Goal: Task Accomplishment & Management: Use online tool/utility

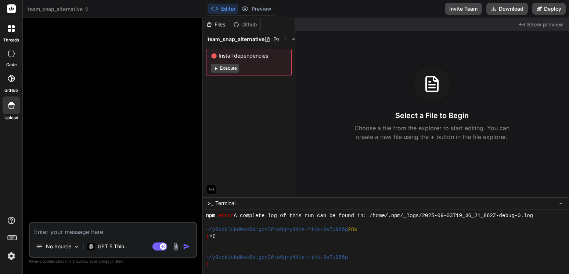
scroll to position [412, 0]
click at [84, 7] on span "team_snap_alternative" at bounding box center [58, 9] width 61 height 7
click at [89, 9] on icon at bounding box center [86, 9] width 5 height 5
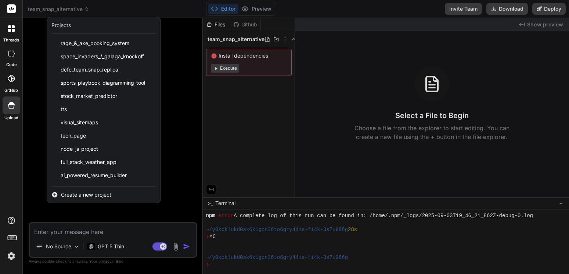
click at [96, 193] on span "Create a new project" at bounding box center [86, 194] width 50 height 7
click at [93, 193] on span "Create a new project" at bounding box center [86, 194] width 50 height 7
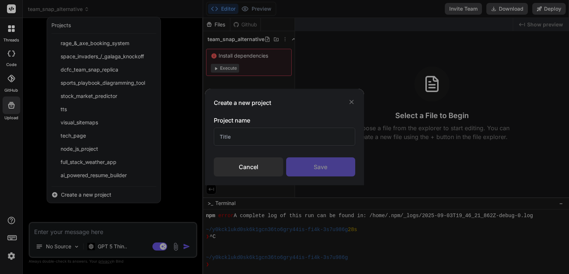
click at [240, 140] on input "text" at bounding box center [285, 137] width 142 height 18
type input "grant organizer"
click at [322, 166] on div "Save" at bounding box center [320, 167] width 69 height 19
click at [322, 166] on div "Saving..." at bounding box center [320, 167] width 69 height 19
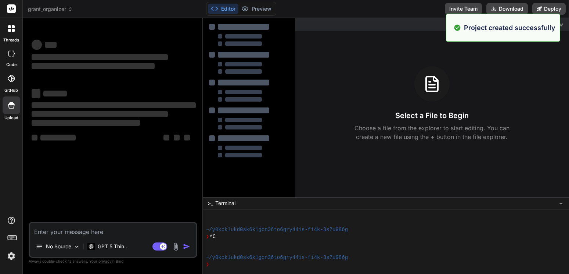
scroll to position [440, 0]
type textarea "x"
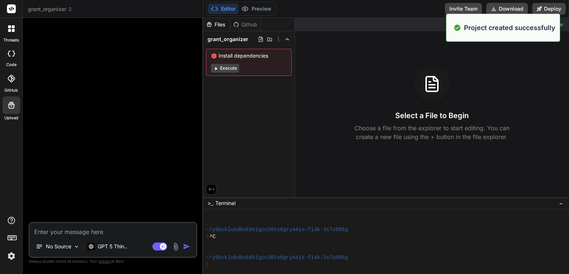
click at [73, 234] on textarea at bounding box center [113, 229] width 166 height 13
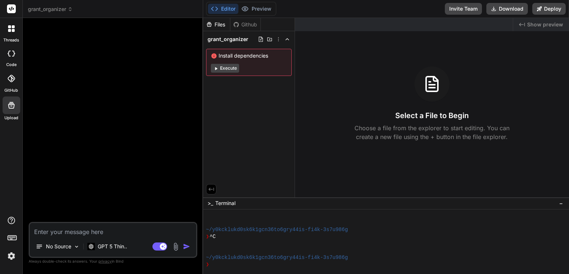
paste textarea "Lorem ip d sitam-consec AdiP eli sed doeius “TempoRinc” — u laboreet dol magnaa…"
type textarea "Lorem ip d sitam-consec AdiP eli sed doeius “TempoRinc” — u laboreet dol magnaa…"
type textarea "x"
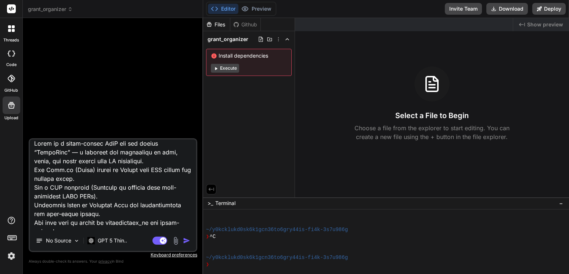
scroll to position [0, 0]
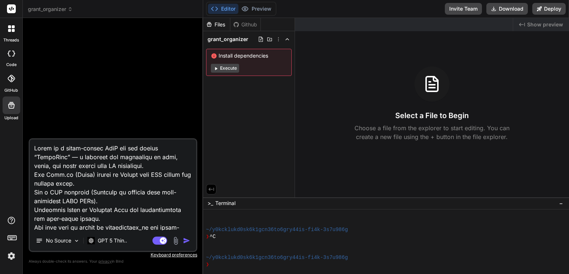
type textarea "Lorem ip d sitam-consec AdiP eli sed doeius “TempoRinc” — u laboreet dol magnaa…"
click at [186, 241] on img "button" at bounding box center [186, 240] width 7 height 7
click at [186, 241] on div "No Source GPT 5 Thin.." at bounding box center [113, 243] width 166 height 18
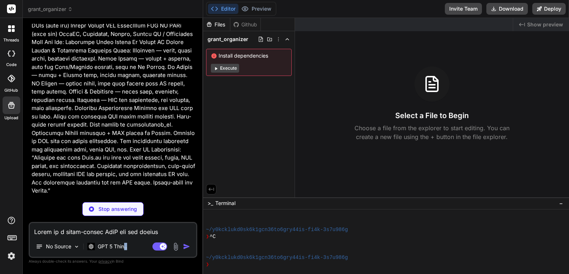
scroll to position [457, 0]
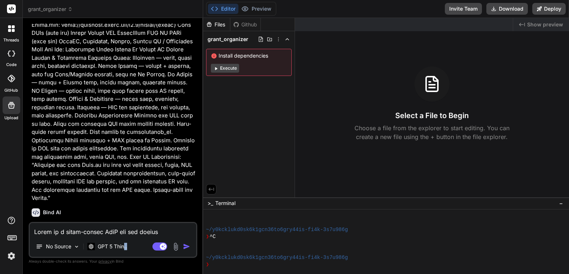
type textarea "x"
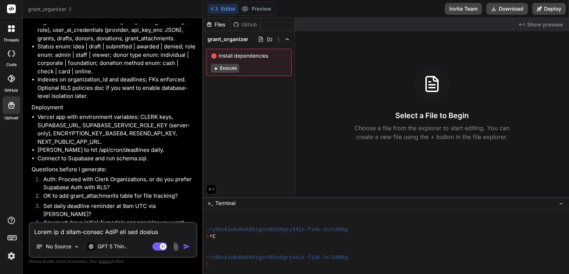
scroll to position [1310, 0]
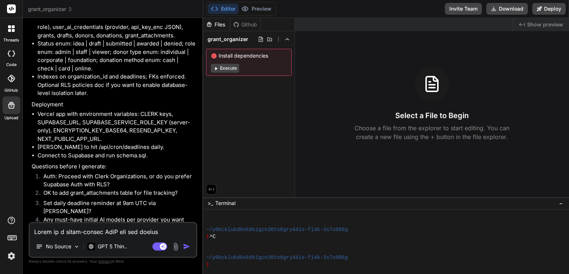
click at [184, 245] on img "button" at bounding box center [186, 246] width 7 height 7
click at [95, 231] on textarea at bounding box center [113, 229] width 166 height 13
type textarea "y"
type textarea "x"
type textarea "ye"
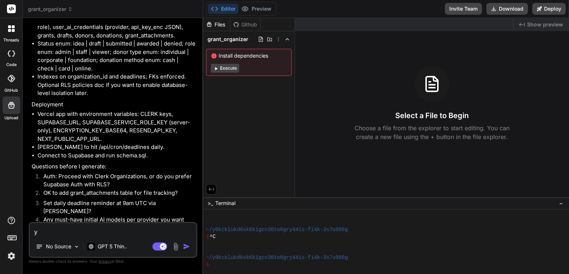
type textarea "x"
type textarea "yes"
type textarea "x"
type textarea "yes"
type textarea "x"
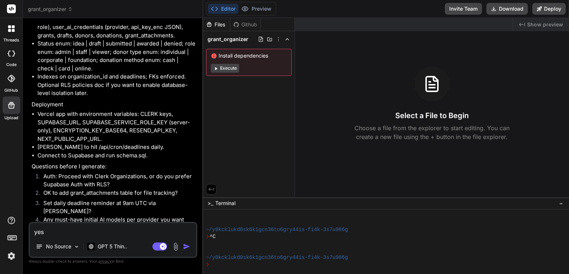
type textarea "yes p"
type textarea "x"
type textarea "yes pl"
type textarea "x"
type textarea "yes ple"
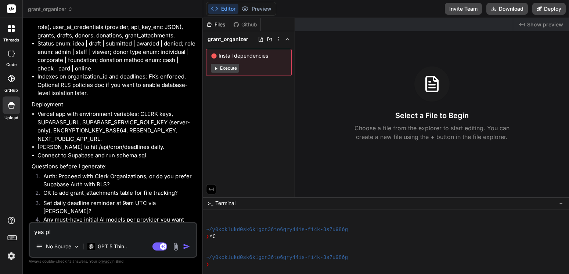
type textarea "x"
type textarea "yes plea"
type textarea "x"
type textarea "yes pleas"
type textarea "x"
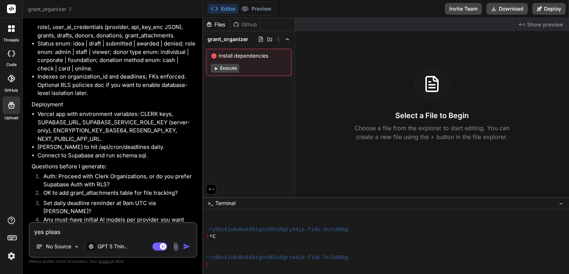
type textarea "yes please"
type textarea "x"
type textarea "yes please"
click at [186, 248] on img "button" at bounding box center [186, 246] width 7 height 7
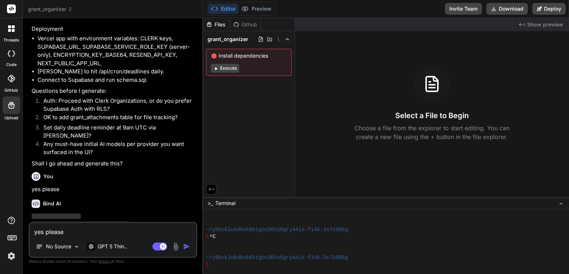
scroll to position [1386, 0]
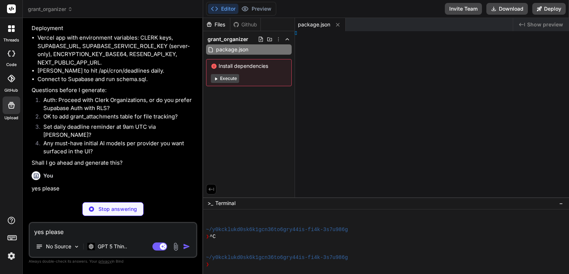
type textarea "x"
type textarea "xtConfig;"
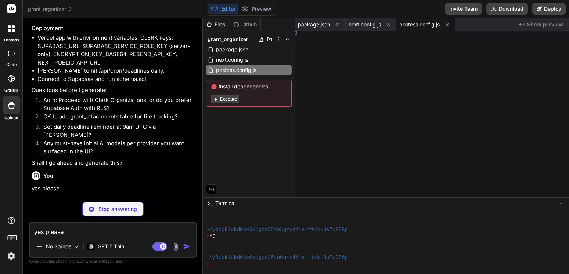
type textarea "x"
type textarea ", }, };"
type textarea "x"
type textarea "ns: [], }"
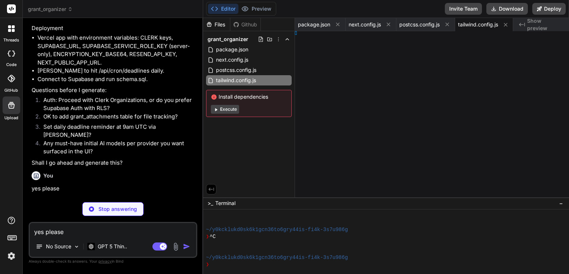
type textarea "x"
type textarea "ules"] }"
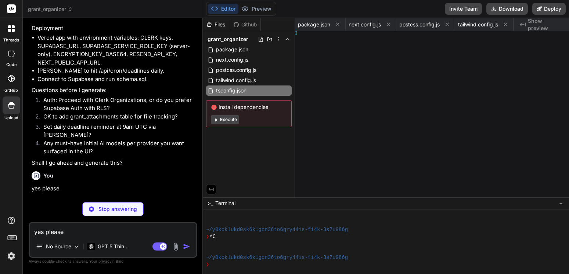
type textarea "x"
type textarea "] }"
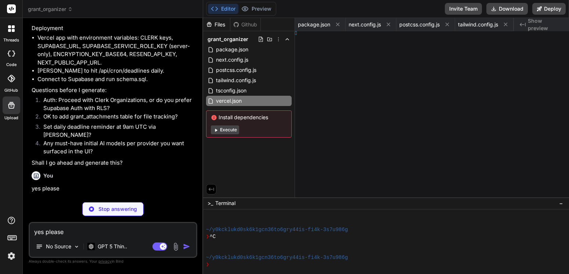
type textarea "x"
type textarea "000"
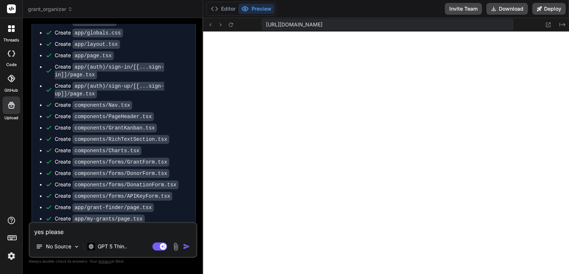
scroll to position [1019, 0]
type textarea "x"
